Goal: Navigation & Orientation: Find specific page/section

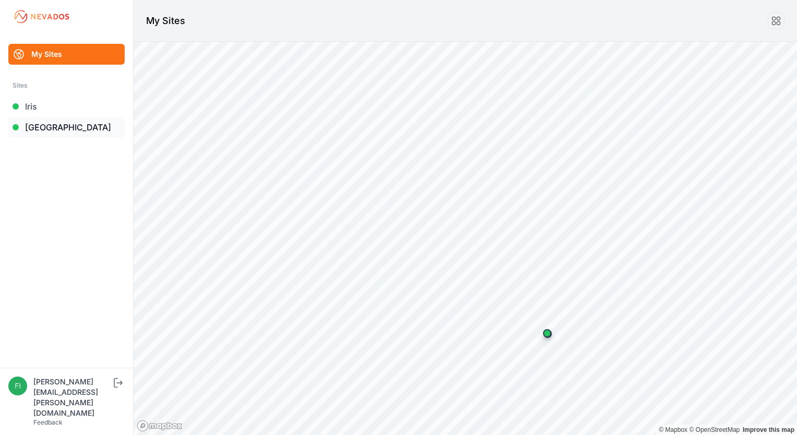
click at [58, 123] on link "[GEOGRAPHIC_DATA]" at bounding box center [66, 127] width 116 height 21
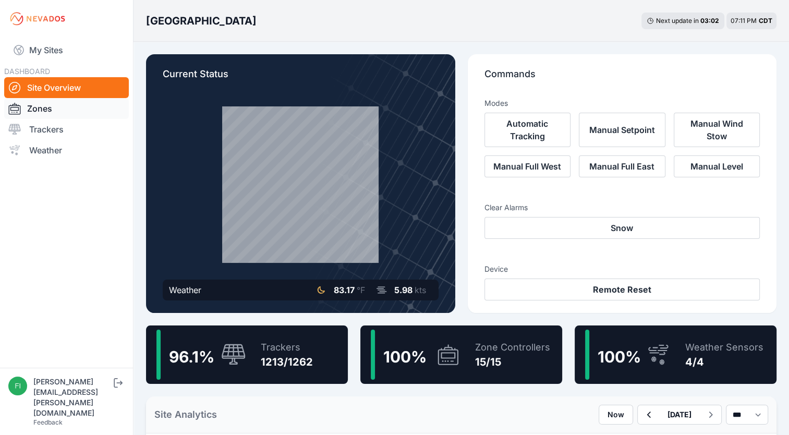
click at [63, 110] on link "Zones" at bounding box center [66, 108] width 125 height 21
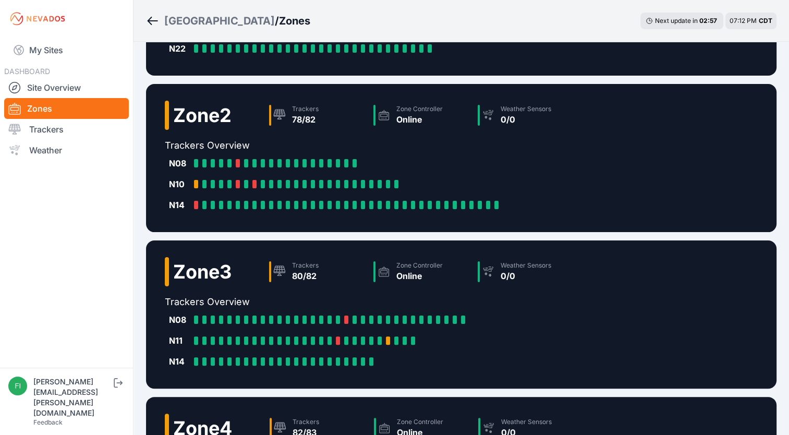
scroll to position [166, 0]
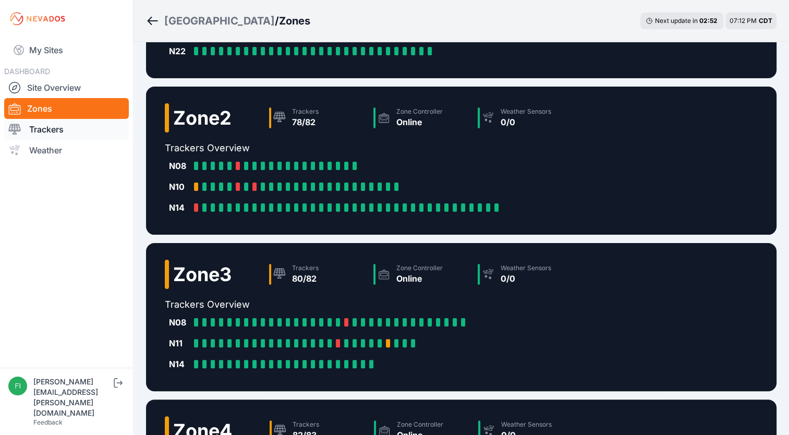
click at [56, 130] on link "Trackers" at bounding box center [66, 129] width 125 height 21
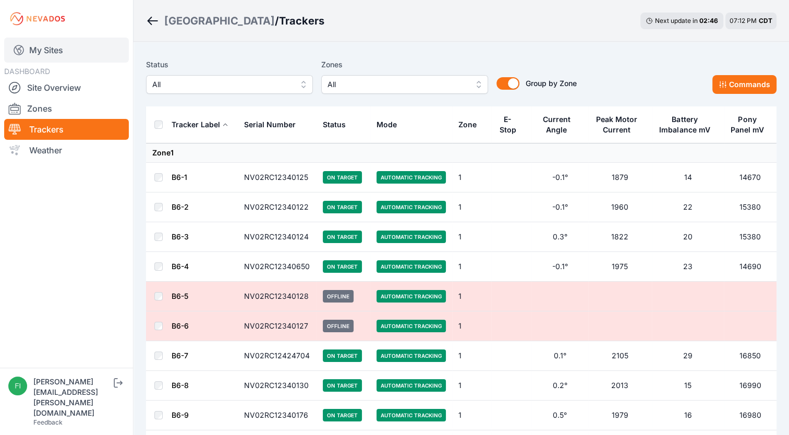
click at [44, 52] on link "My Sites" at bounding box center [66, 50] width 125 height 25
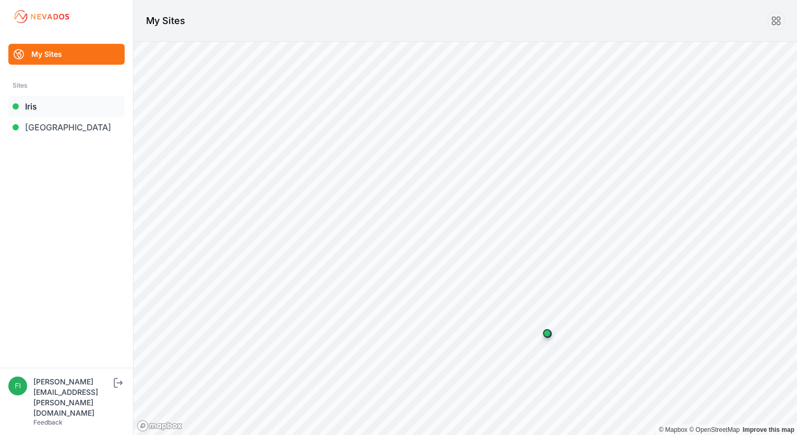
click at [41, 110] on link "Iris" at bounding box center [66, 106] width 116 height 21
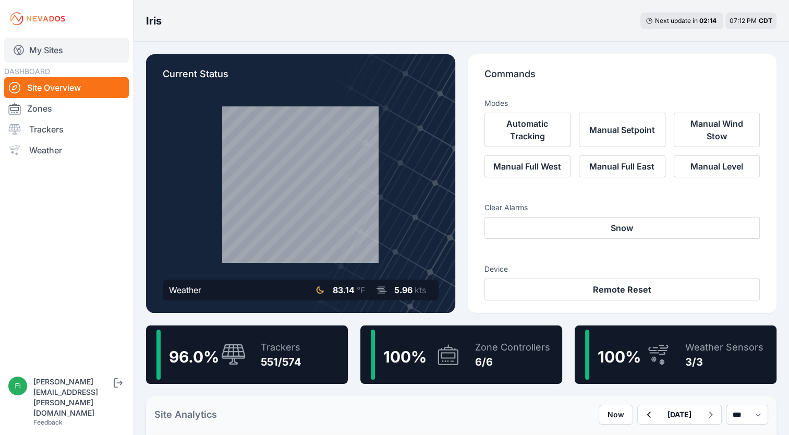
click at [48, 53] on link "My Sites" at bounding box center [66, 50] width 125 height 25
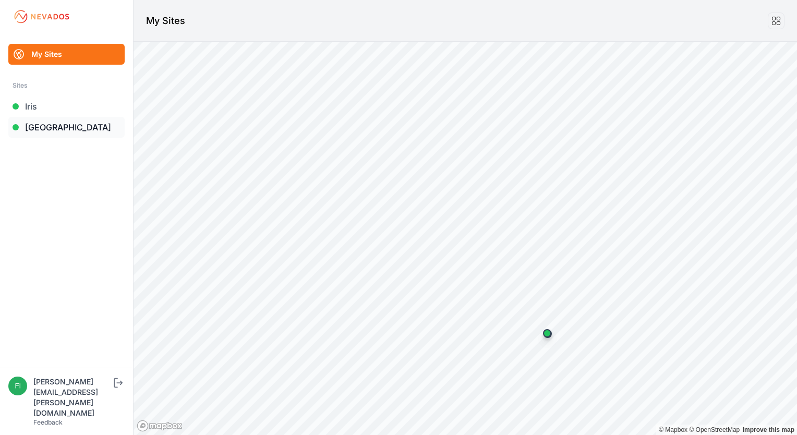
click at [45, 125] on link "[GEOGRAPHIC_DATA]" at bounding box center [66, 127] width 116 height 21
